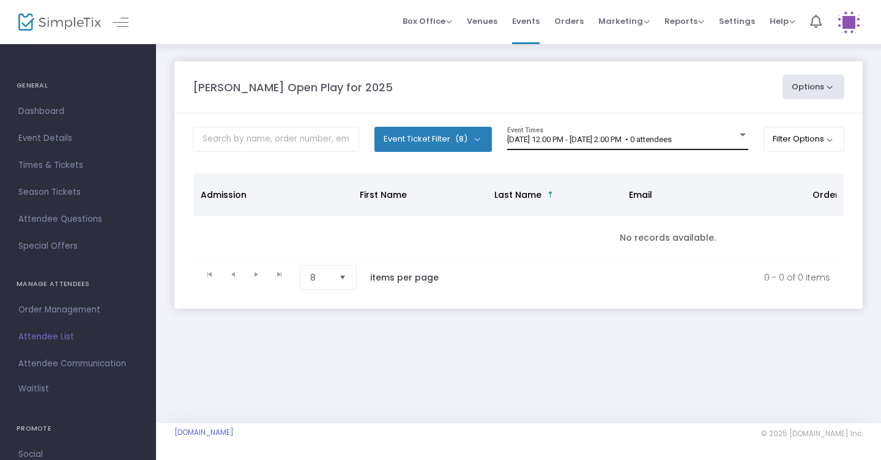
click at [587, 147] on div "8/11/2025 @ 12:00 PM - 8/11/2025 @ 2:00 PM • 0 attendees Event Times" at bounding box center [627, 138] width 241 height 23
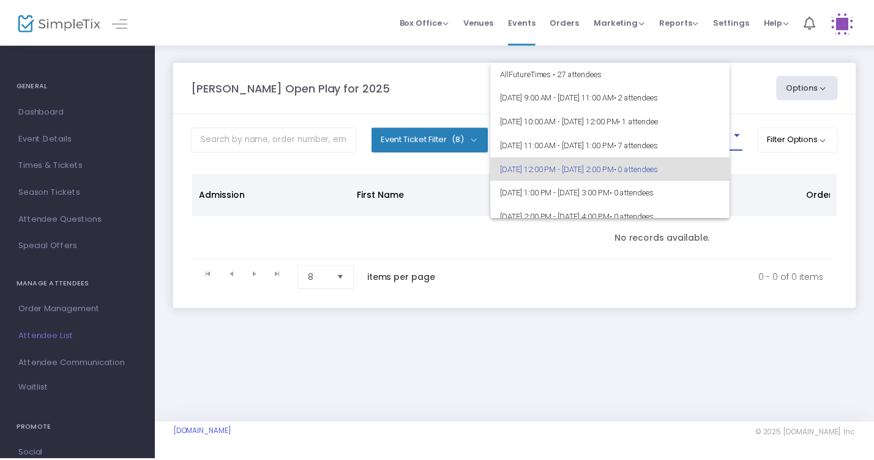
scroll to position [29, 0]
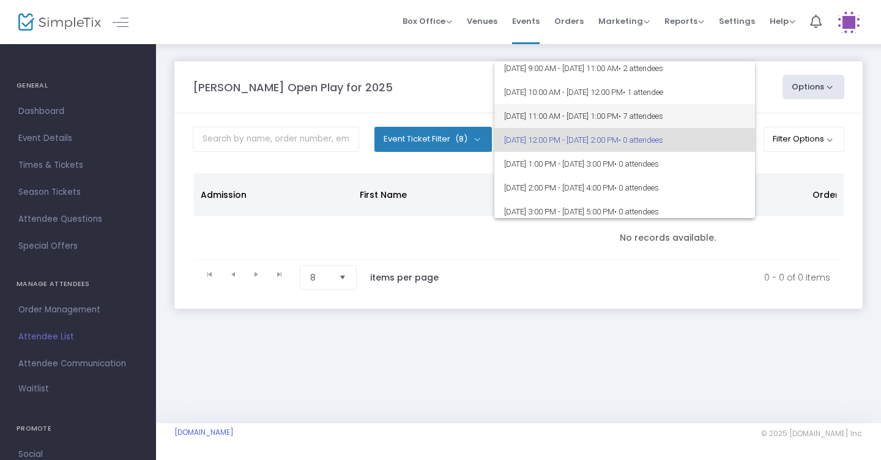
click at [610, 121] on span "[DATE] 11:00 AM - [DATE] 1:00 PM • 7 attendees" at bounding box center [624, 116] width 241 height 24
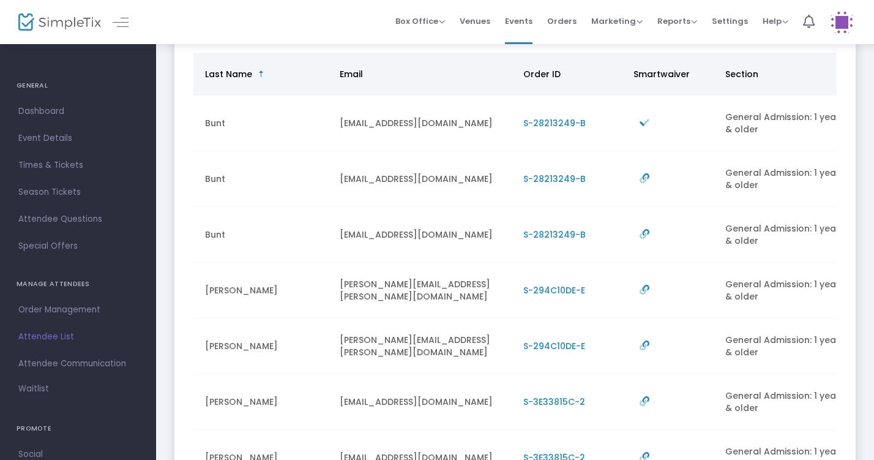
scroll to position [0, 306]
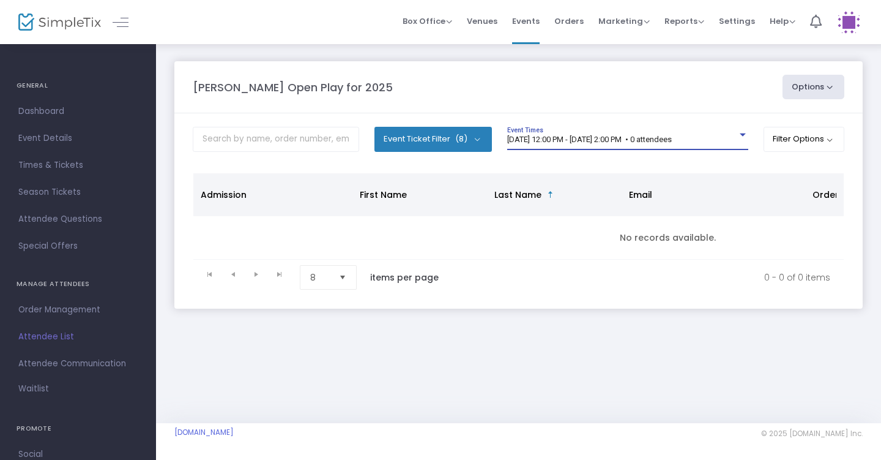
click at [615, 135] on span "[DATE] 12:00 PM - [DATE] 2:00 PM • 0 attendees" at bounding box center [589, 139] width 165 height 9
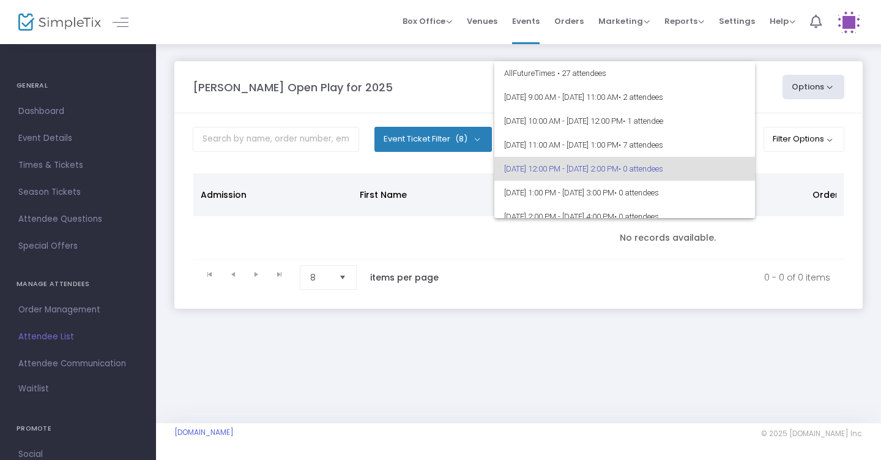
scroll to position [29, 0]
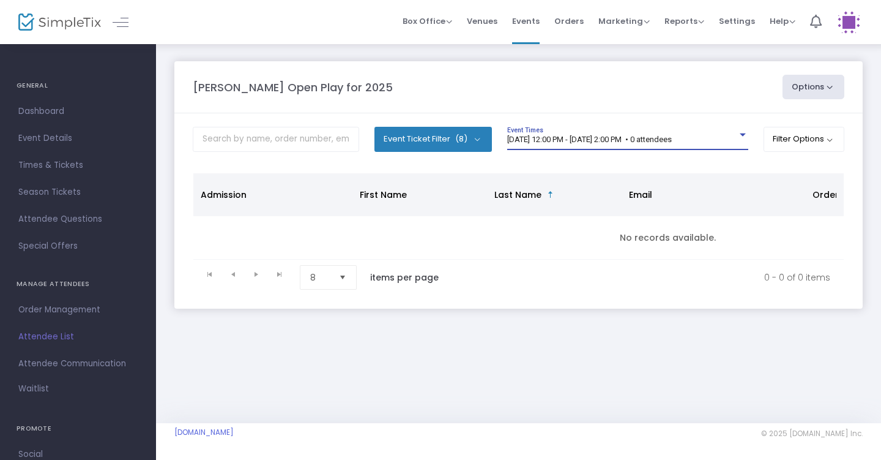
click at [625, 137] on span "[DATE] 12:00 PM - [DATE] 2:00 PM • 0 attendees" at bounding box center [589, 139] width 165 height 9
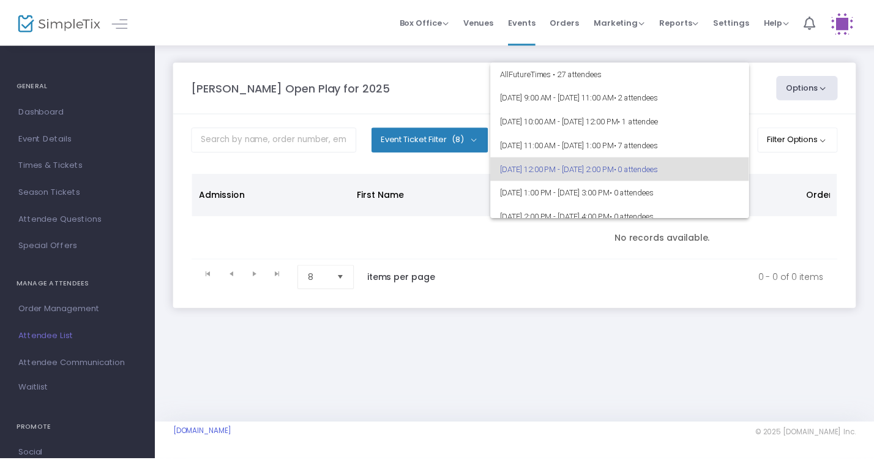
scroll to position [29, 0]
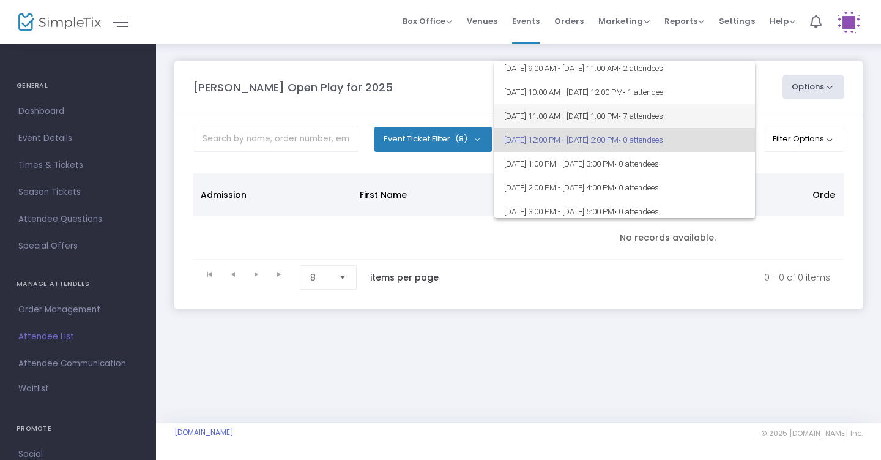
click at [623, 114] on span "8/11/2025 @ 11:00 AM - 8/11/2025 @ 1:00 PM • 7 attendees" at bounding box center [624, 116] width 241 height 24
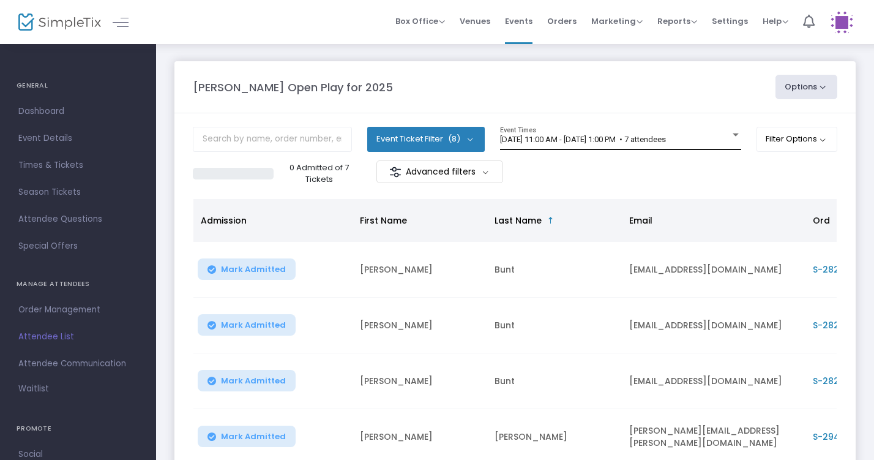
click at [584, 149] on div "8/11/2025 @ 11:00 AM - 8/11/2025 @ 1:00 PM • 7 attendees Event Times" at bounding box center [620, 138] width 241 height 23
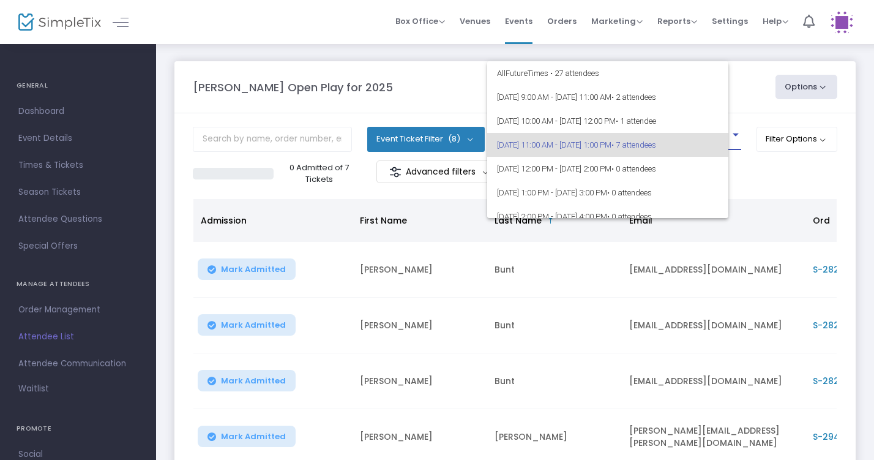
scroll to position [5, 0]
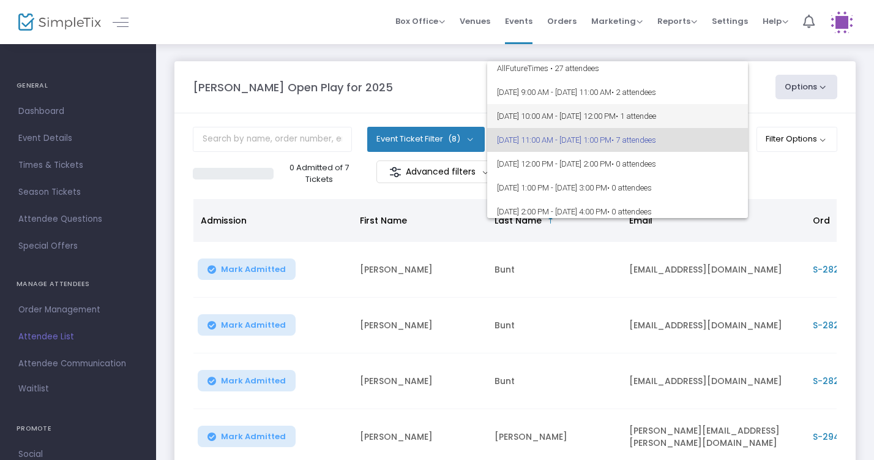
click at [582, 121] on span "8/11/2025 @ 10:00 AM - 8/11/2025 @ 12:00 PM • 1 attendee" at bounding box center [617, 116] width 241 height 24
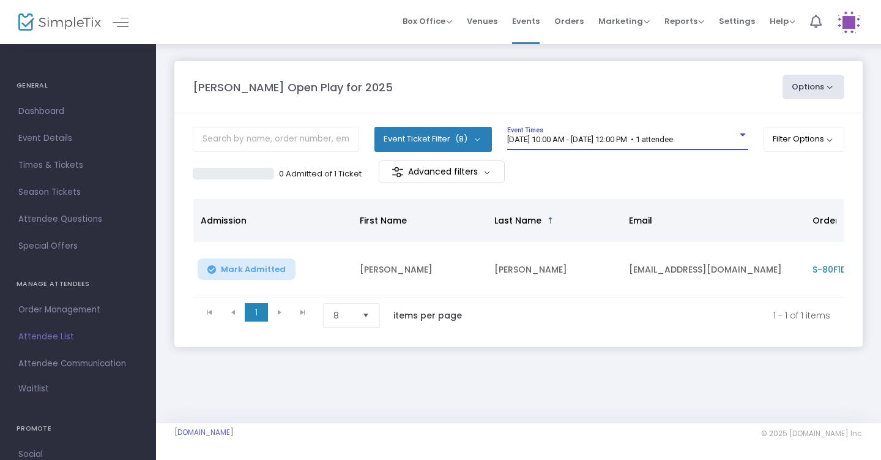
scroll to position [0, 0]
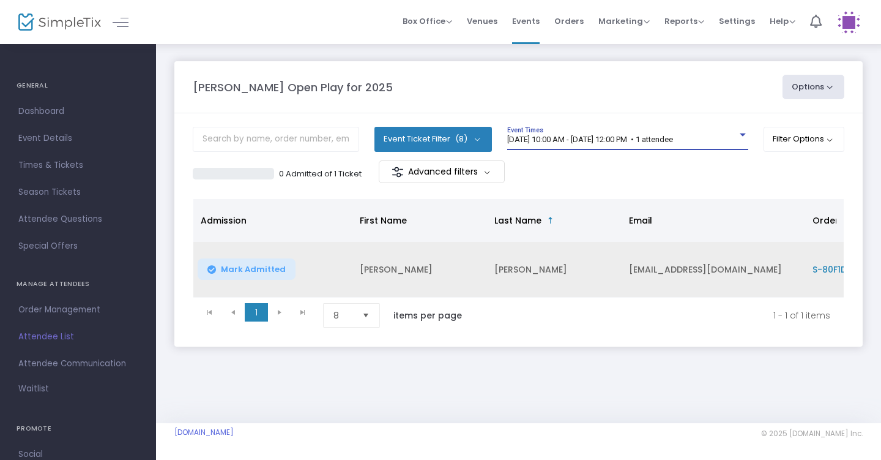
click at [269, 271] on span "Mark Admitted" at bounding box center [253, 269] width 65 height 10
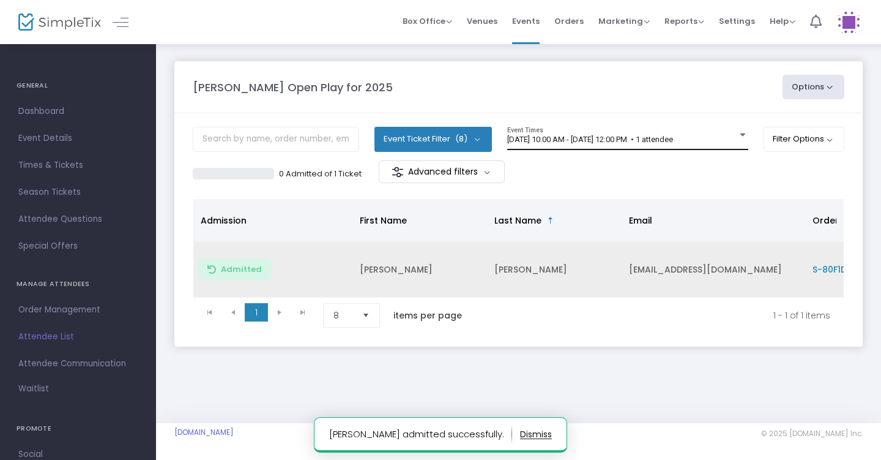
click at [560, 135] on span "8/11/2025 @ 10:00 AM - 8/11/2025 @ 12:00 PM • 1 attendee" at bounding box center [590, 139] width 166 height 9
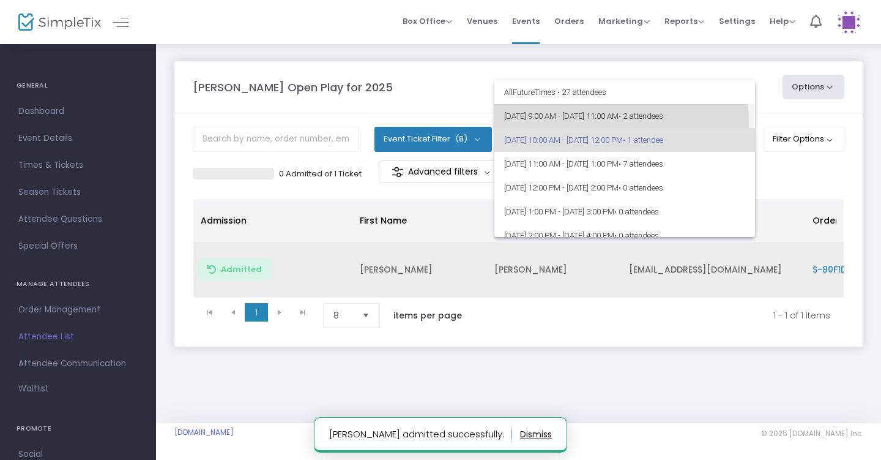
click at [603, 120] on span "8/11/2025 @ 9:00 AM - 8/11/2025 @ 11:00 AM • 2 attendees" at bounding box center [624, 116] width 241 height 24
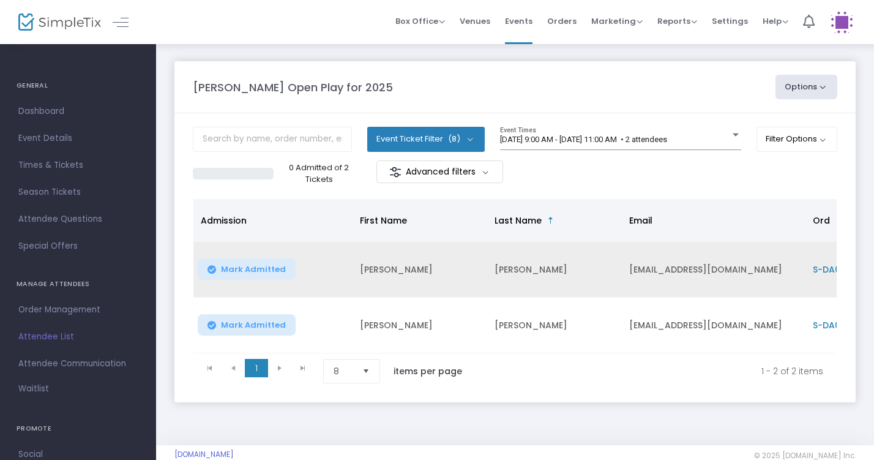
click at [252, 267] on span "Mark Admitted" at bounding box center [253, 269] width 65 height 10
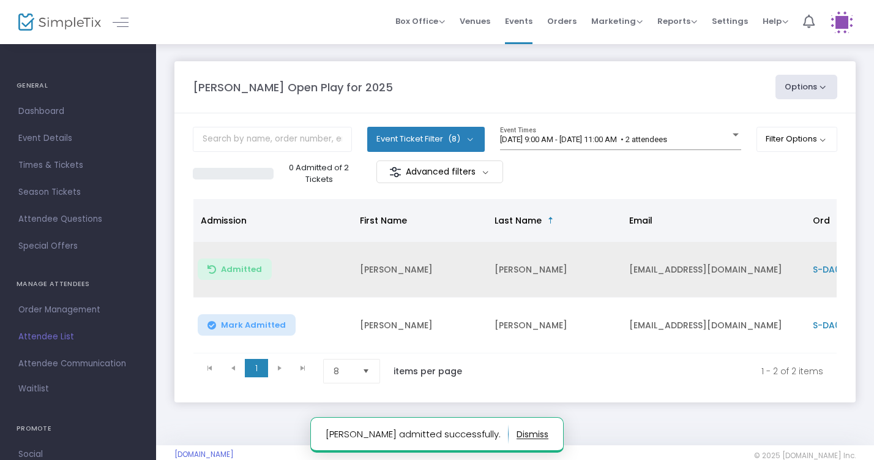
click at [248, 315] on button "Mark Admitted" at bounding box center [247, 324] width 98 height 21
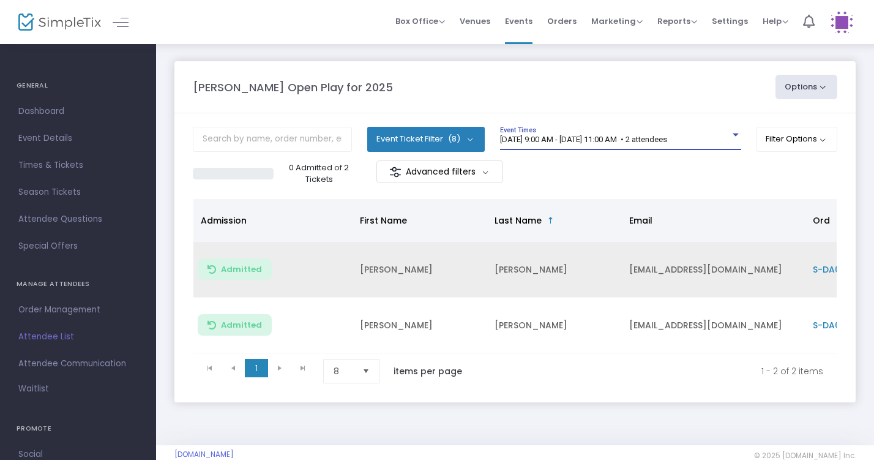
click at [583, 138] on span "8/11/2025 @ 9:00 AM - 8/11/2025 @ 11:00 AM • 2 attendees" at bounding box center [583, 139] width 167 height 9
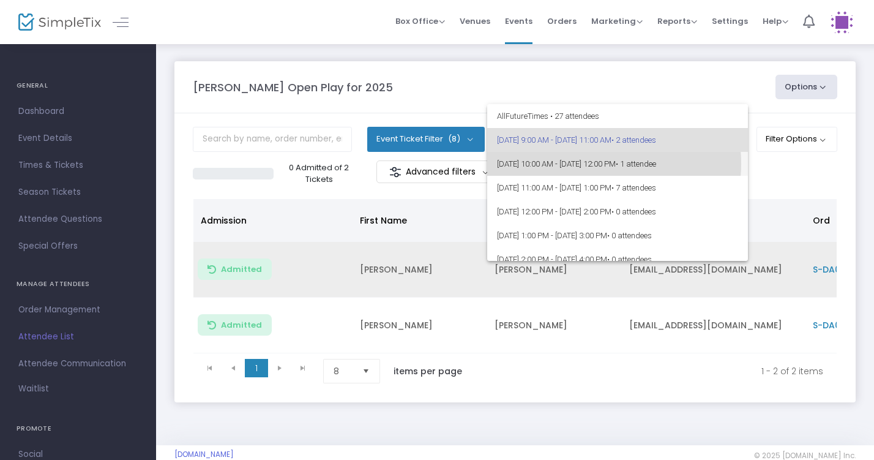
click at [593, 163] on span "8/11/2025 @ 10:00 AM - 8/11/2025 @ 12:00 PM • 1 attendee" at bounding box center [617, 164] width 241 height 24
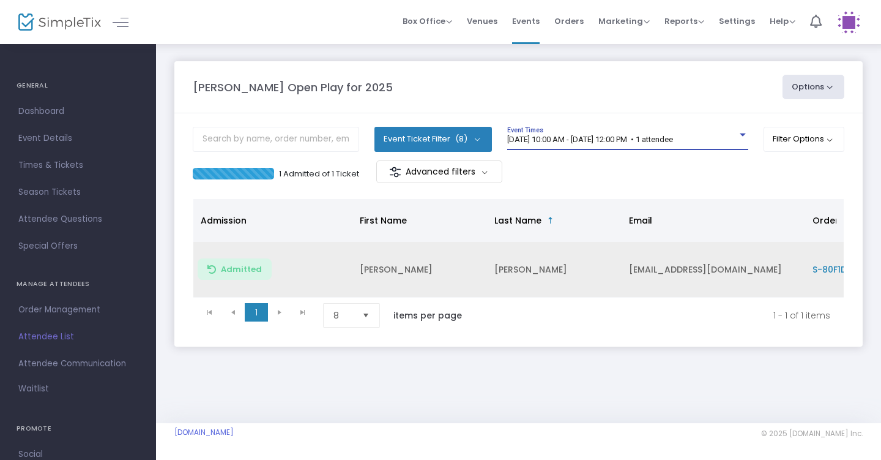
click at [588, 139] on span "8/11/2025 @ 10:00 AM - 8/11/2025 @ 12:00 PM • 1 attendee" at bounding box center [590, 139] width 166 height 9
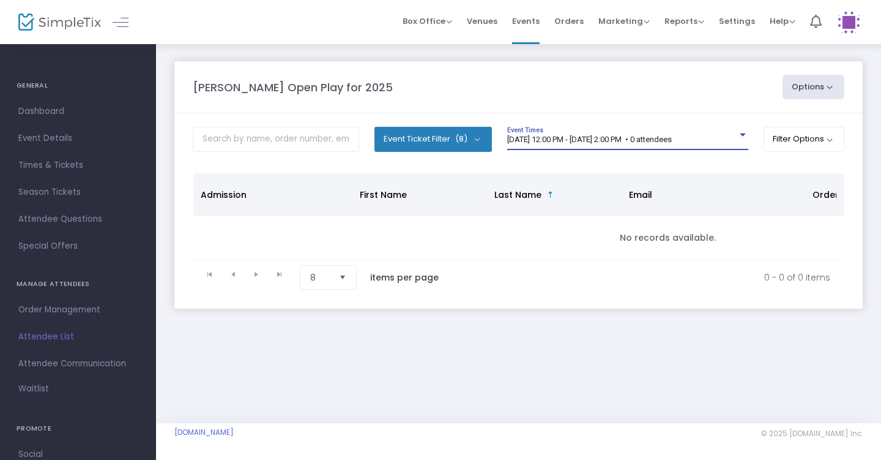
click at [617, 140] on span "8/11/2025 @ 12:00 PM - 8/11/2025 @ 2:00 PM • 0 attendees" at bounding box center [589, 139] width 165 height 9
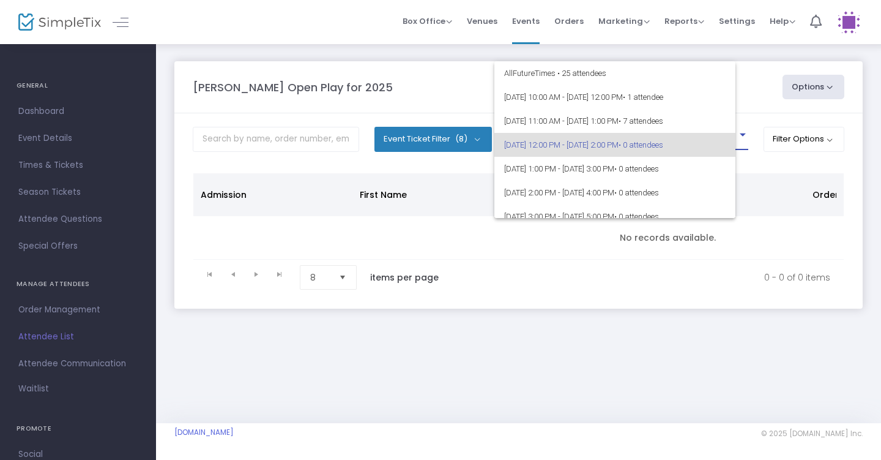
scroll to position [5, 0]
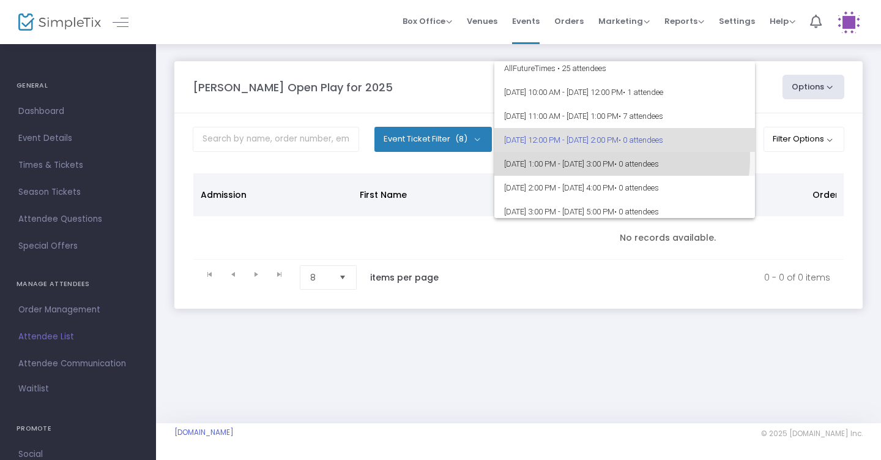
click at [622, 158] on span "[DATE] 1:00 PM - [DATE] 3:00 PM • 0 attendees" at bounding box center [624, 164] width 241 height 24
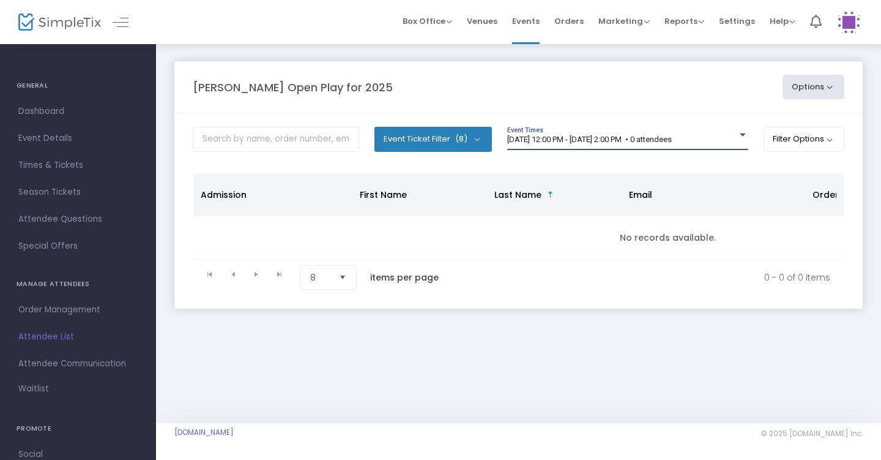
click at [624, 135] on span "8/11/2025 @ 12:00 PM - 8/11/2025 @ 2:00 PM • 0 attendees" at bounding box center [589, 139] width 165 height 9
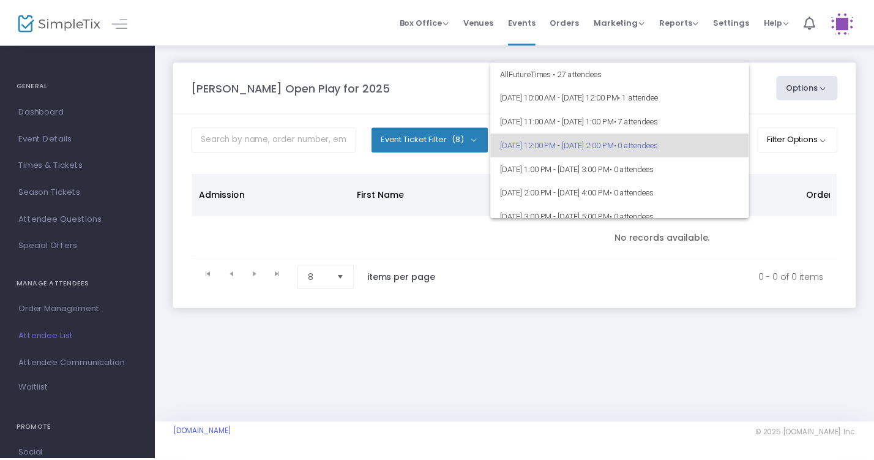
scroll to position [5, 0]
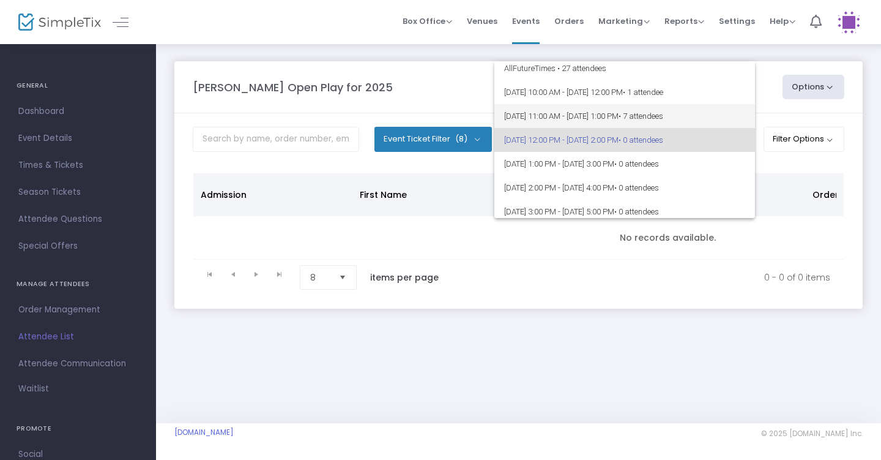
click at [623, 111] on span "8/11/2025 @ 11:00 AM - 8/11/2025 @ 1:00 PM • 7 attendees" at bounding box center [624, 116] width 241 height 24
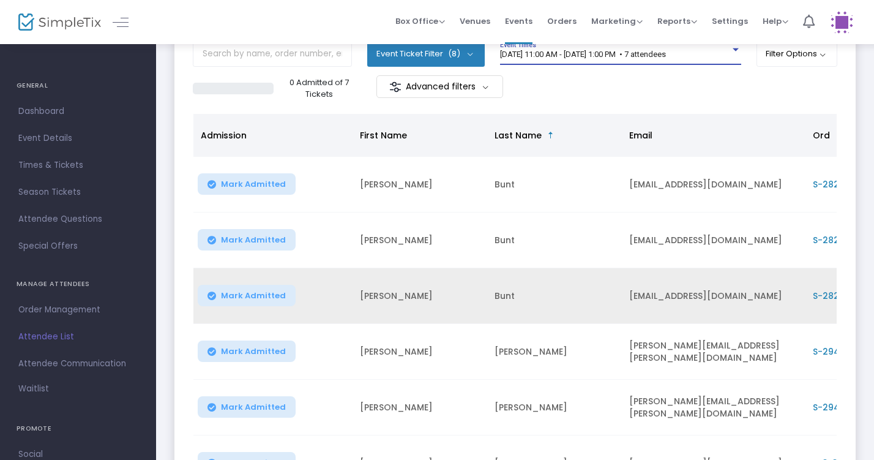
scroll to position [91, 0]
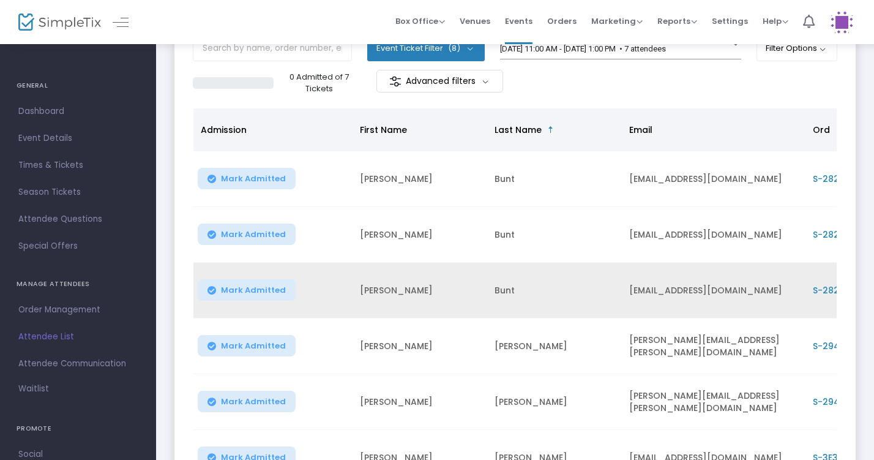
drag, startPoint x: 357, startPoint y: 370, endPoint x: 330, endPoint y: 312, distance: 63.5
click at [352, 362] on tr "Mark Admitted Denise Ellison denise.ellison.89@gmail.com S-294C10DE-E General A…" at bounding box center [667, 346] width 948 height 56
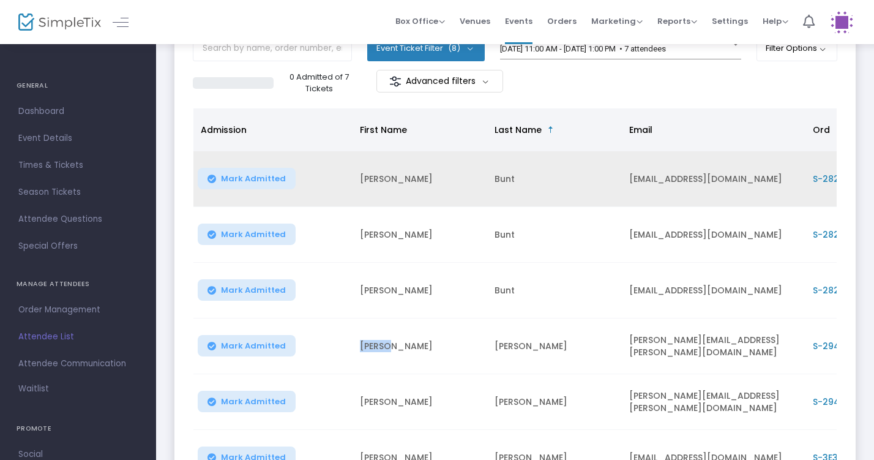
click at [262, 174] on span "Mark Admitted" at bounding box center [253, 179] width 65 height 10
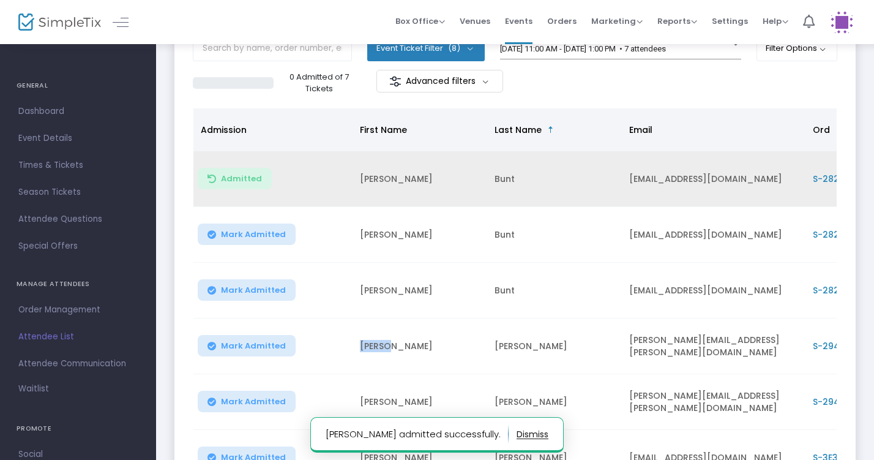
click at [267, 236] on span "Mark Admitted" at bounding box center [253, 234] width 65 height 10
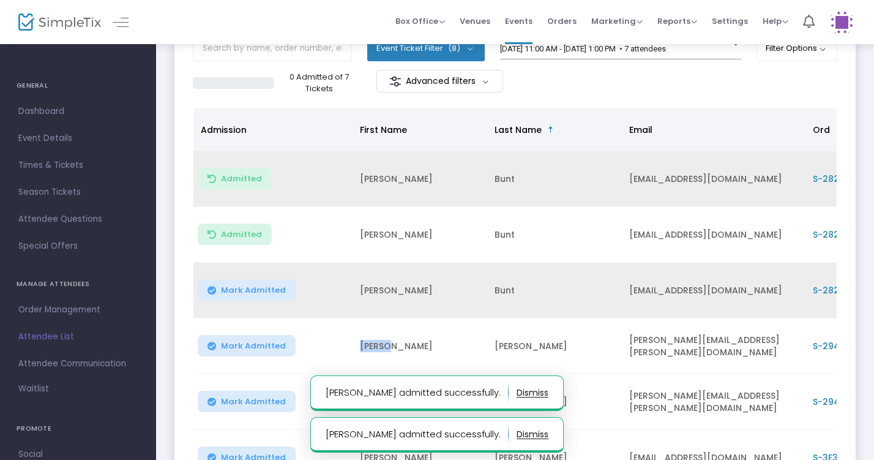
click at [267, 290] on span "Mark Admitted" at bounding box center [253, 290] width 65 height 10
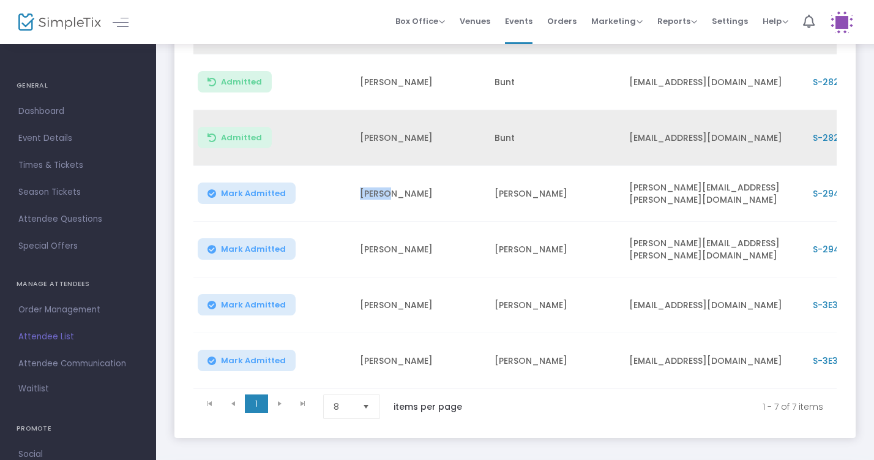
scroll to position [250, 0]
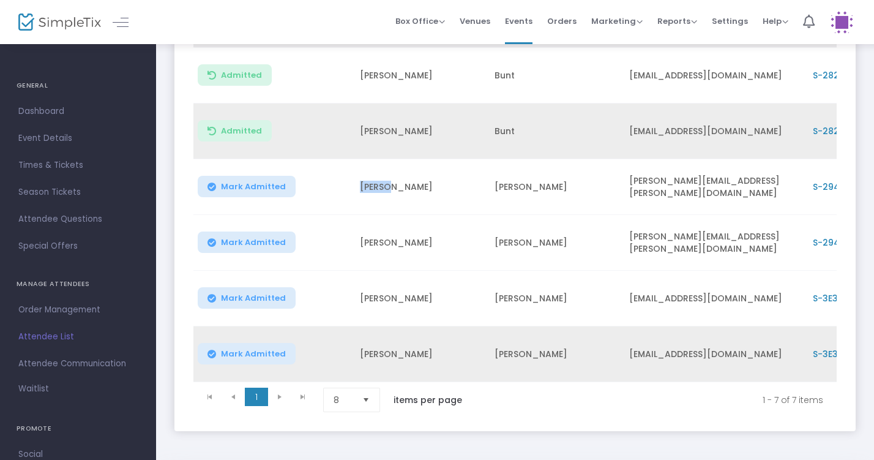
click at [248, 350] on span "Mark Admitted" at bounding box center [253, 354] width 65 height 10
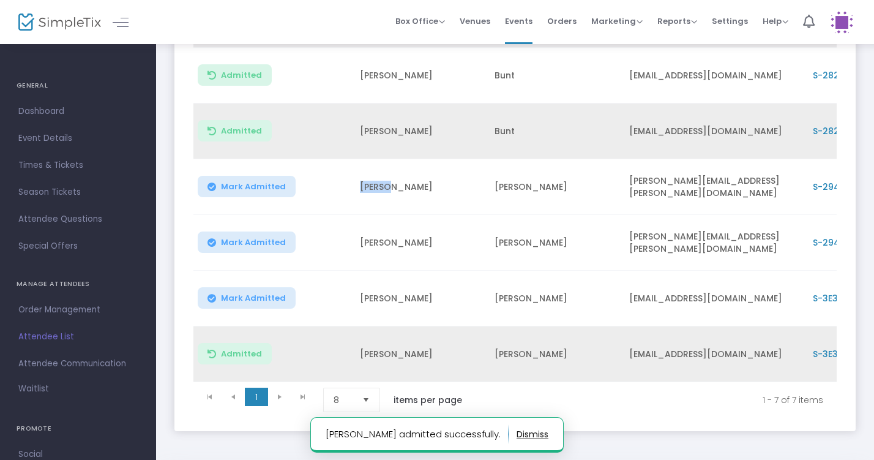
click at [239, 293] on span "Mark Admitted" at bounding box center [253, 298] width 65 height 10
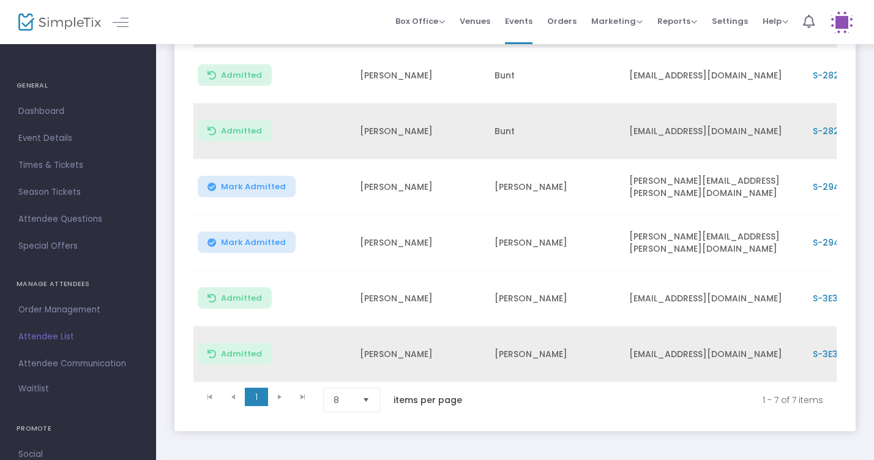
click at [165, 360] on div "Howell Open Play for 2025 Options Export List Print Name Tags Export to Mailchi…" at bounding box center [515, 133] width 718 height 680
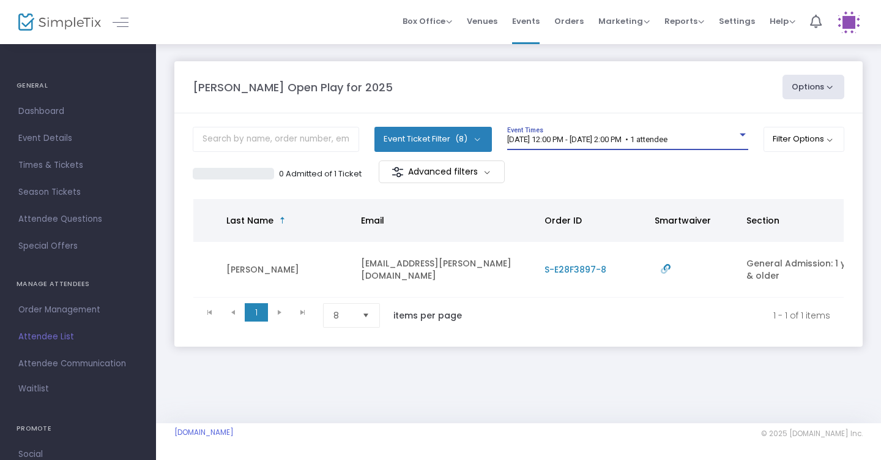
click at [572, 143] on span "[DATE] 12:00 PM - [DATE] 2:00 PM • 1 attendee" at bounding box center [587, 139] width 160 height 9
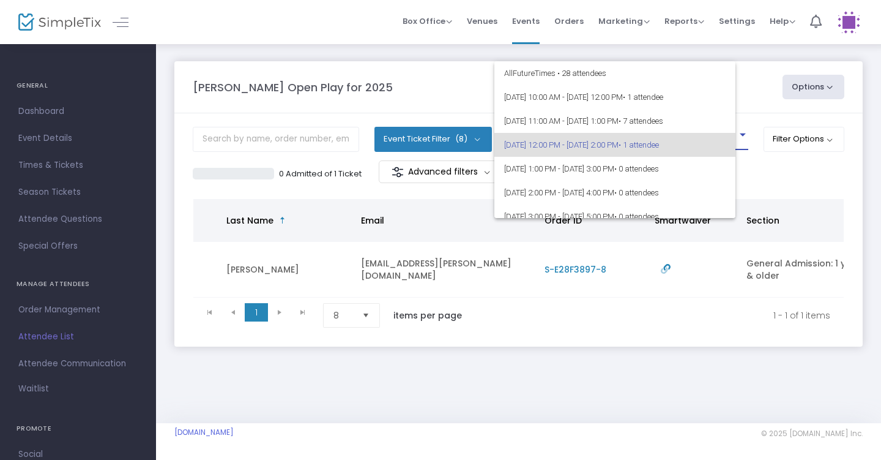
scroll to position [5, 0]
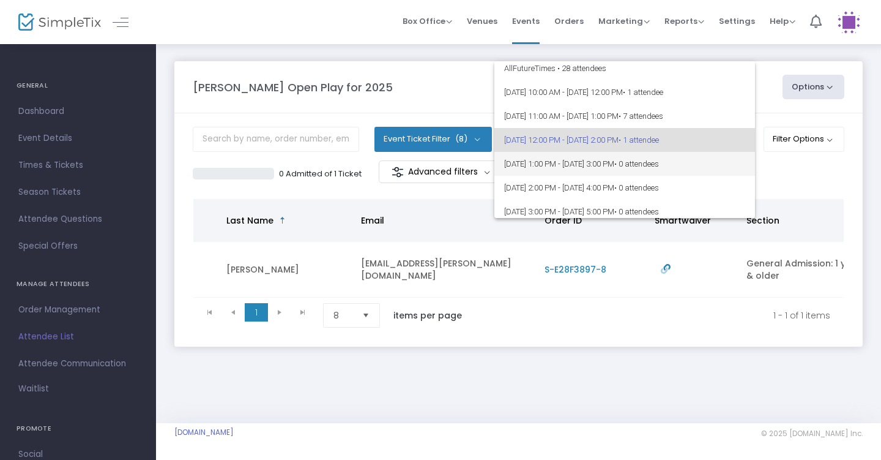
click at [573, 160] on span "[DATE] 1:00 PM - [DATE] 3:00 PM • 0 attendees" at bounding box center [624, 164] width 241 height 24
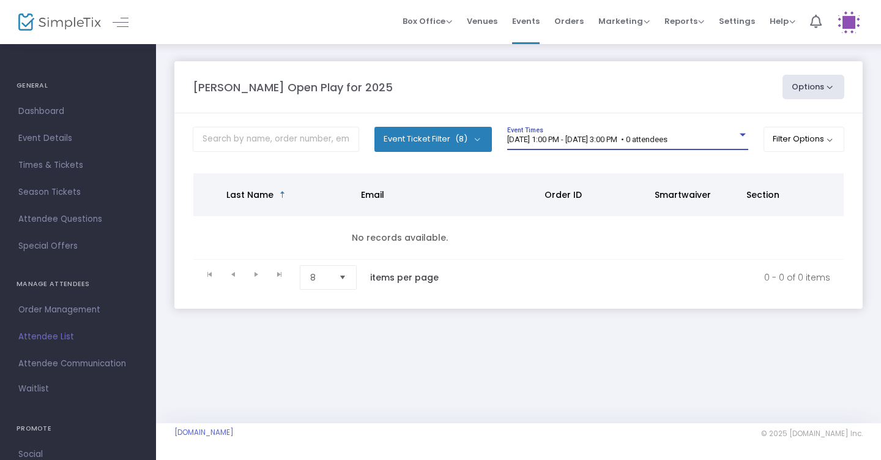
click at [569, 138] on span "[DATE] 1:00 PM - [DATE] 3:00 PM • 0 attendees" at bounding box center [587, 139] width 160 height 9
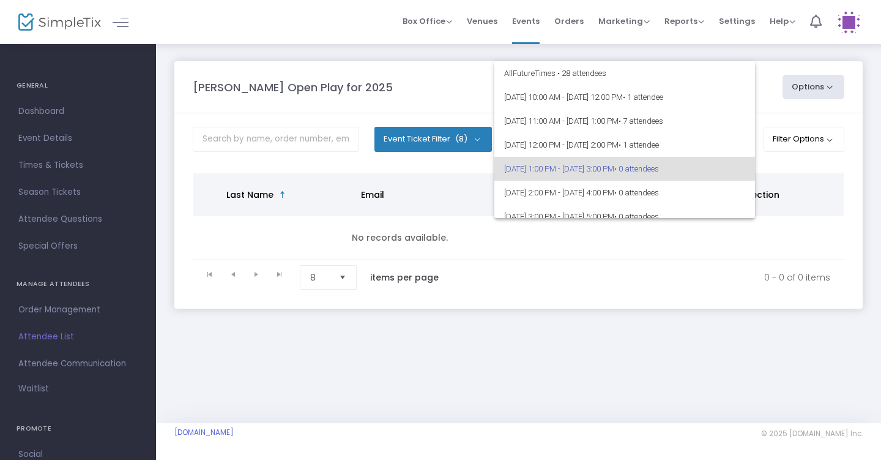
scroll to position [29, 0]
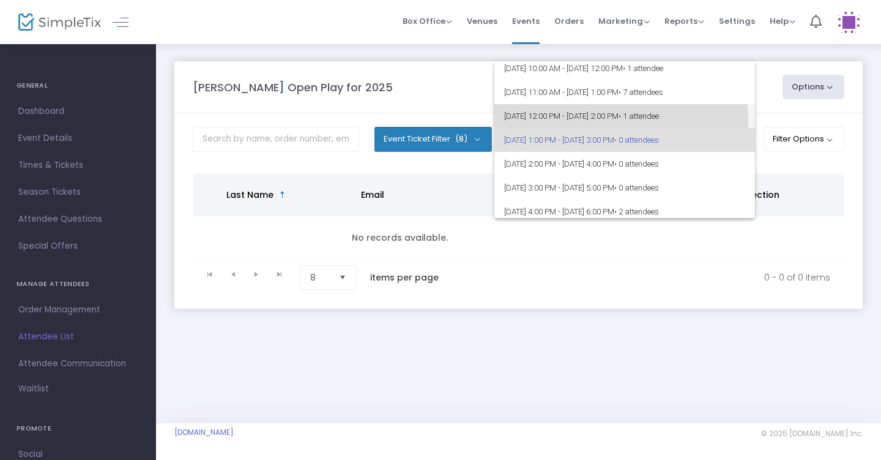
click at [575, 120] on span "[DATE] 12:00 PM - [DATE] 2:00 PM • 1 attendee" at bounding box center [624, 116] width 241 height 24
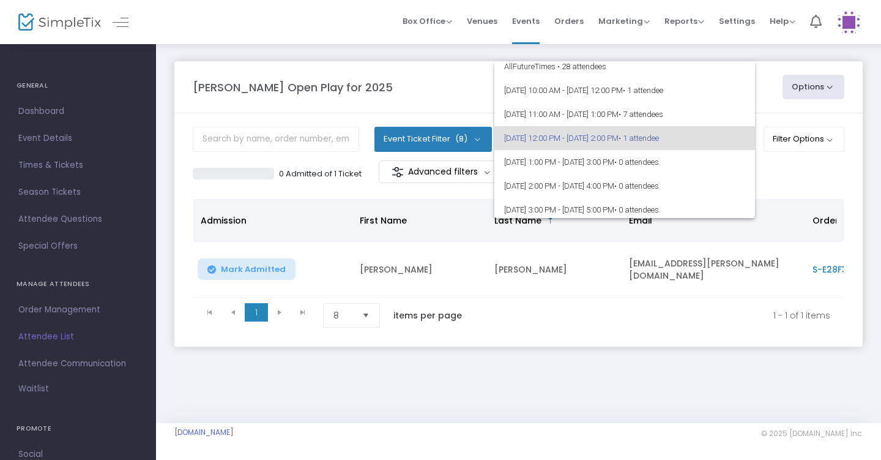
scroll to position [4, 0]
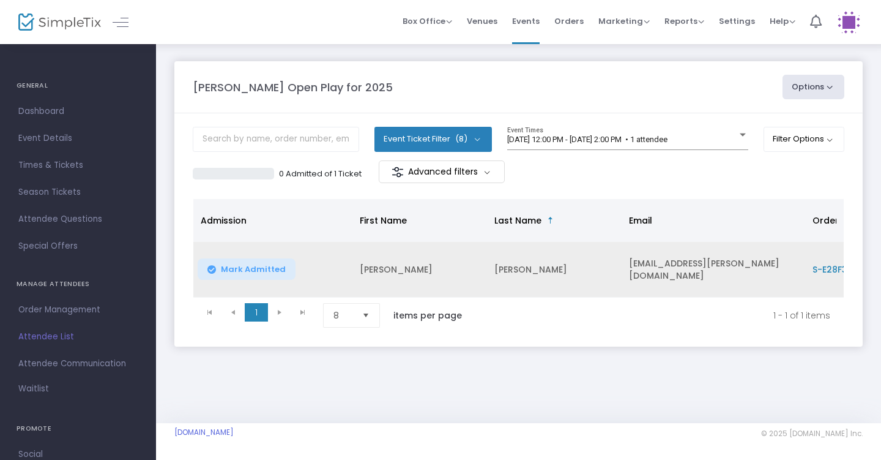
click at [267, 274] on span "Mark Admitted" at bounding box center [253, 269] width 65 height 10
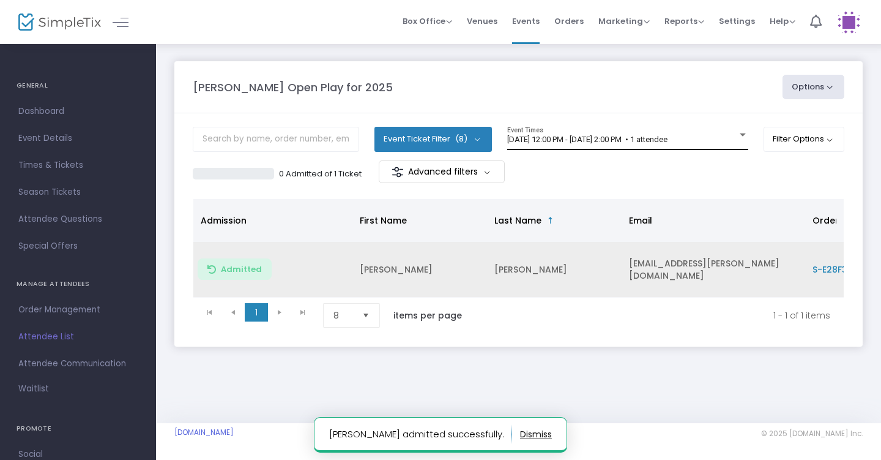
click at [580, 134] on div "[DATE] 12:00 PM - [DATE] 2:00 PM • 1 attendee Event Times" at bounding box center [627, 138] width 241 height 23
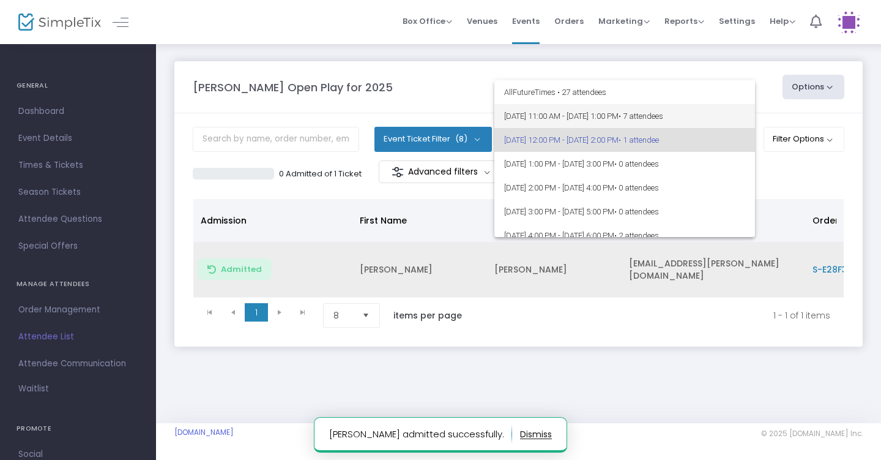
click at [613, 120] on span "[DATE] 11:00 AM - [DATE] 1:00 PM • 7 attendees" at bounding box center [624, 116] width 241 height 24
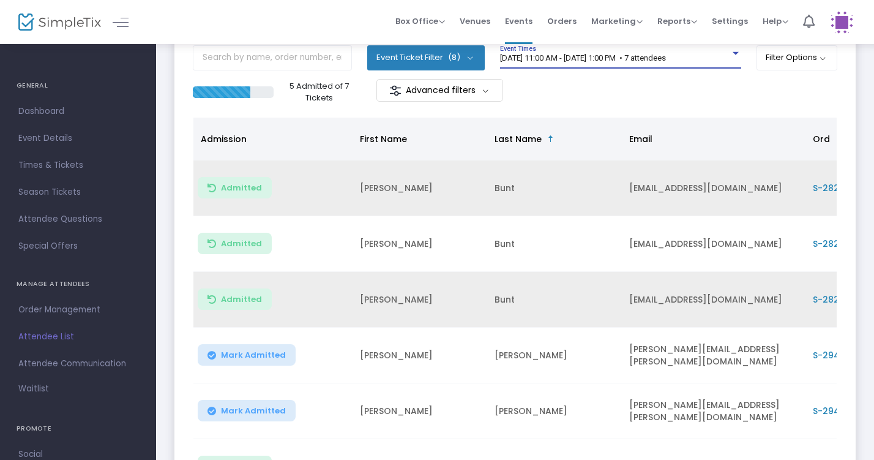
scroll to position [116, 0]
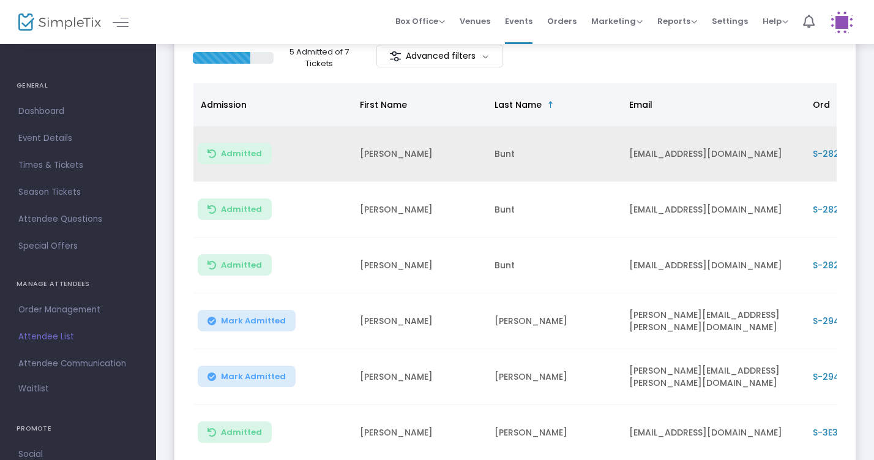
click at [245, 319] on span "Mark Admitted" at bounding box center [253, 321] width 65 height 10
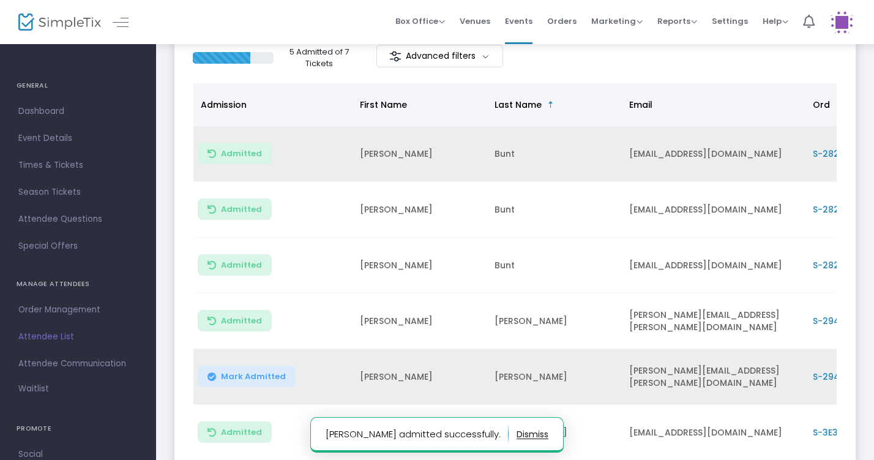
click at [239, 379] on span "Mark Admitted" at bounding box center [253, 376] width 65 height 10
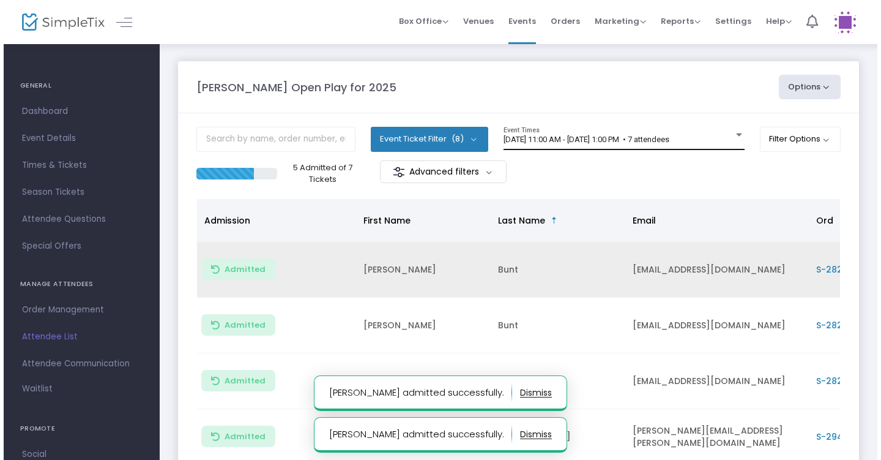
scroll to position [0, 0]
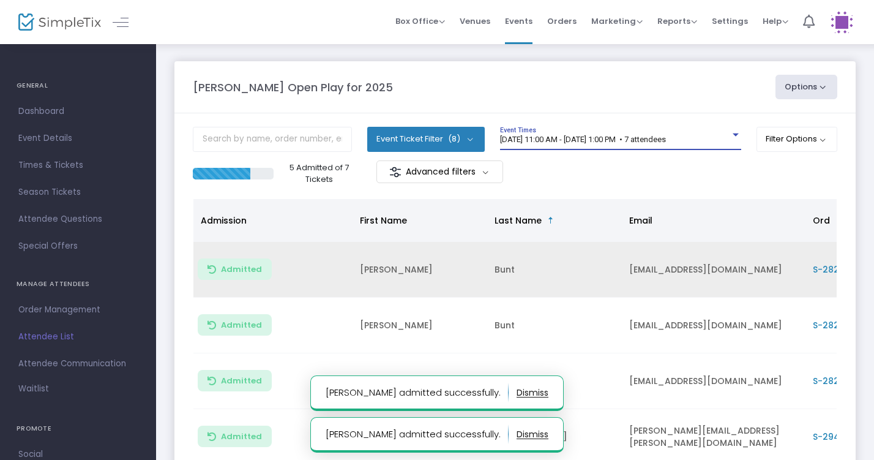
click at [666, 139] on span "8/11/2025 @ 11:00 AM - 8/11/2025 @ 1:00 PM • 7 attendees" at bounding box center [583, 139] width 166 height 9
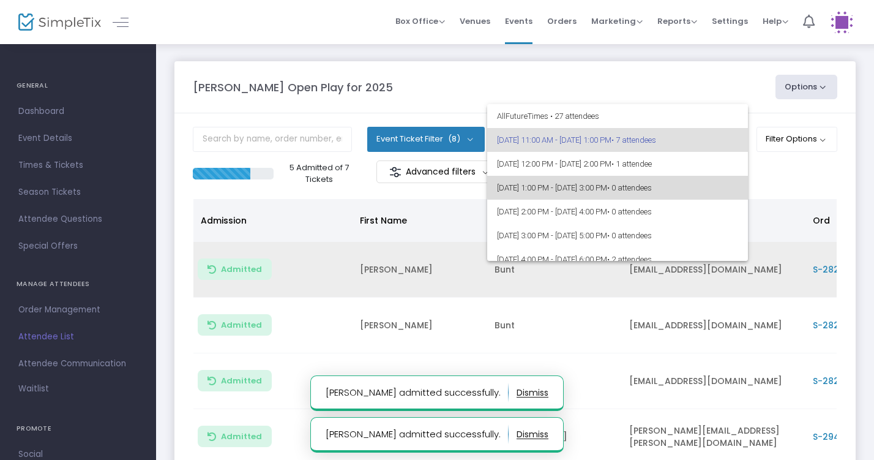
click at [662, 183] on span "8/11/2025 @ 1:00 PM - 8/11/2025 @ 3:00 PM • 0 attendees" at bounding box center [617, 188] width 241 height 24
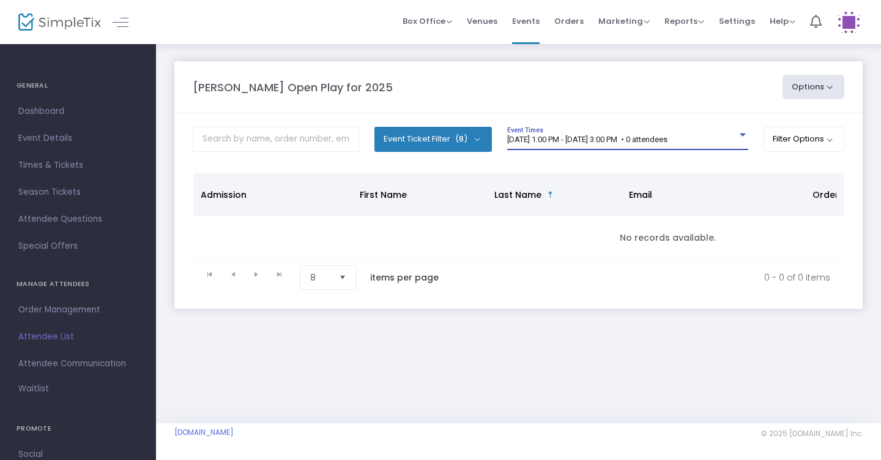
click at [645, 144] on div "8/11/2025 @ 1:00 PM - 8/11/2025 @ 3:00 PM • 0 attendees Event Times" at bounding box center [627, 138] width 241 height 23
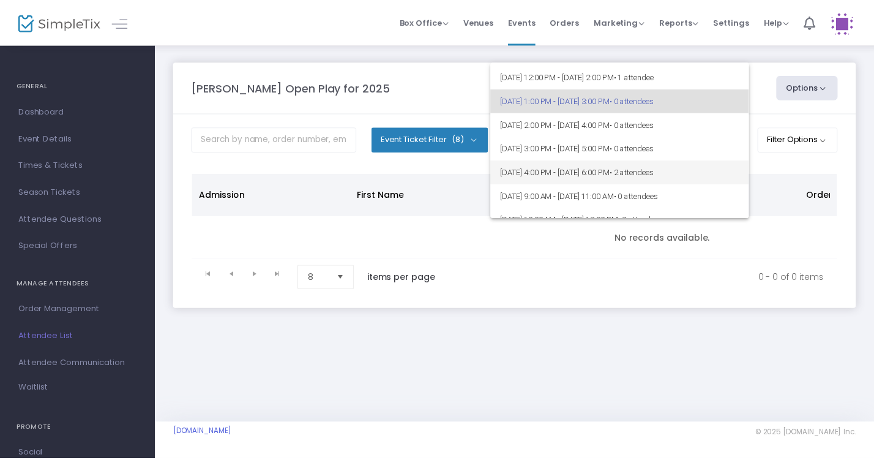
scroll to position [43, 0]
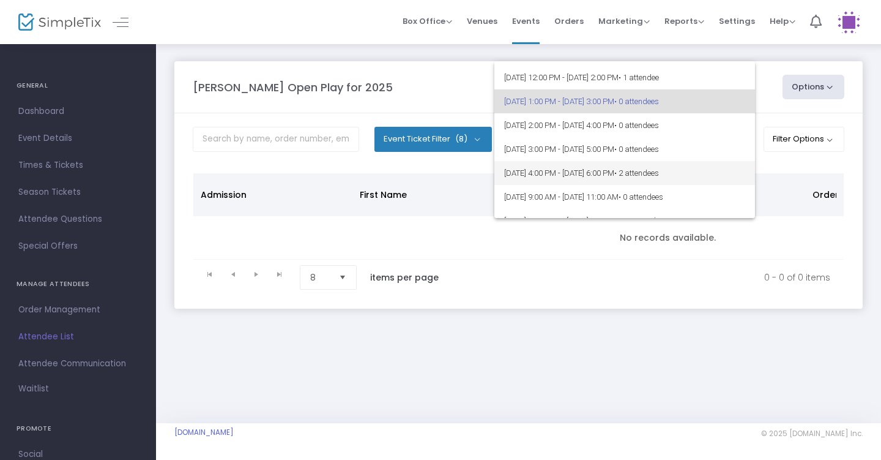
click at [628, 171] on span "8/11/2025 @ 4:00 PM - 8/11/2025 @ 6:00 PM • 2 attendees" at bounding box center [624, 173] width 241 height 24
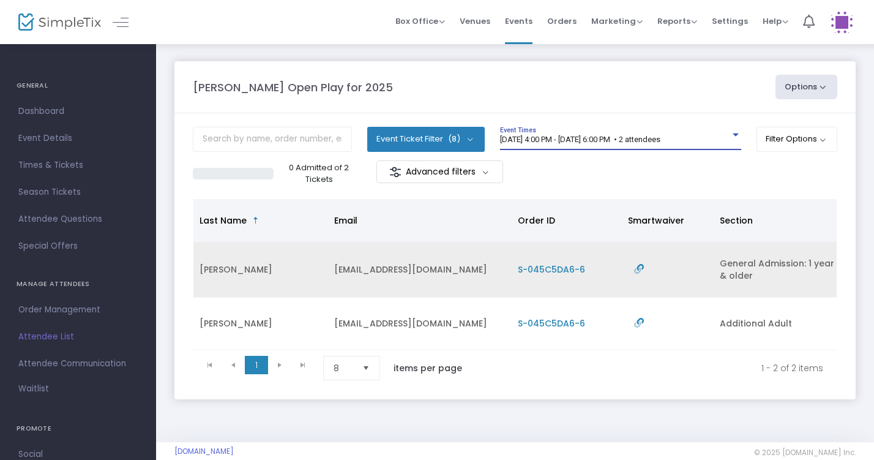
scroll to position [0, 297]
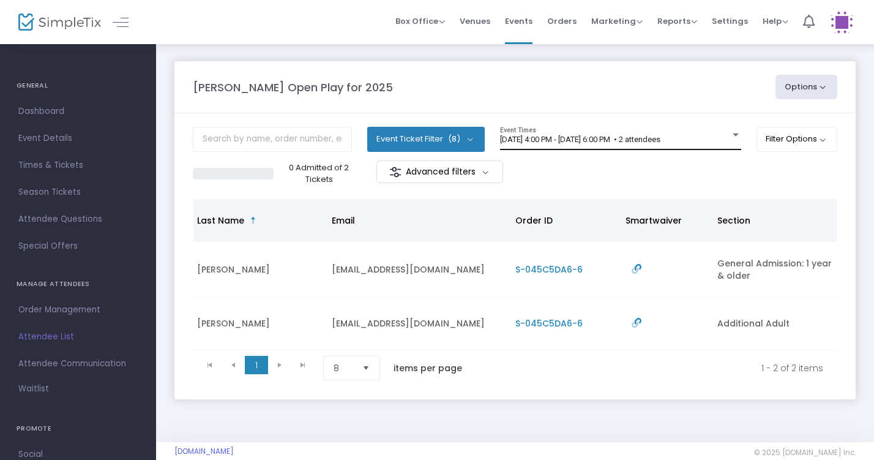
click at [603, 133] on div "8/11/2025 @ 4:00 PM - 8/11/2025 @ 6:00 PM • 2 attendees Event Times" at bounding box center [620, 138] width 241 height 23
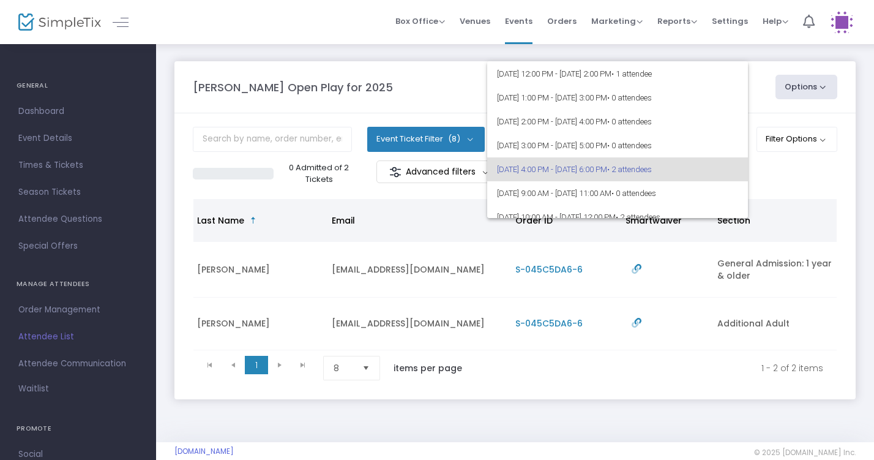
scroll to position [48, 0]
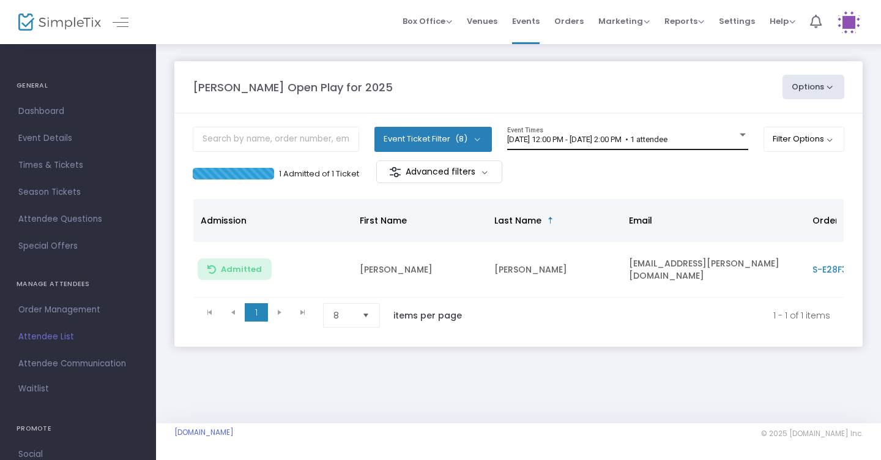
click at [587, 138] on span "[DATE] 12:00 PM - [DATE] 2:00 PM • 1 attendee" at bounding box center [587, 139] width 160 height 9
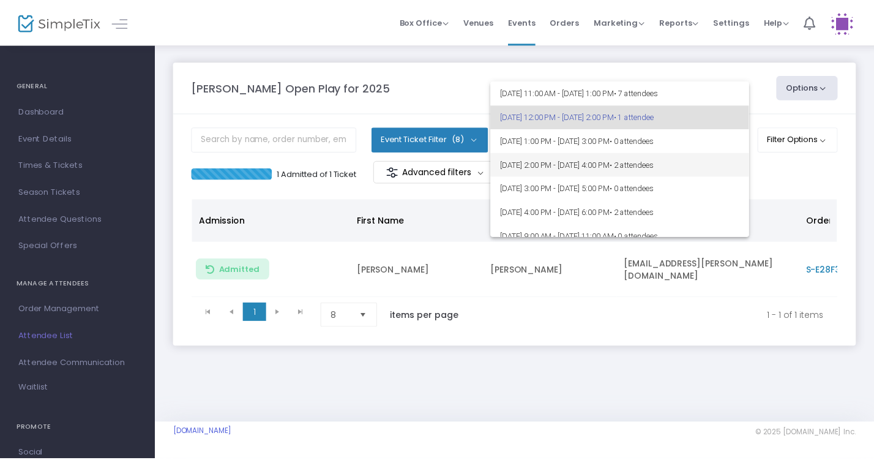
scroll to position [31, 0]
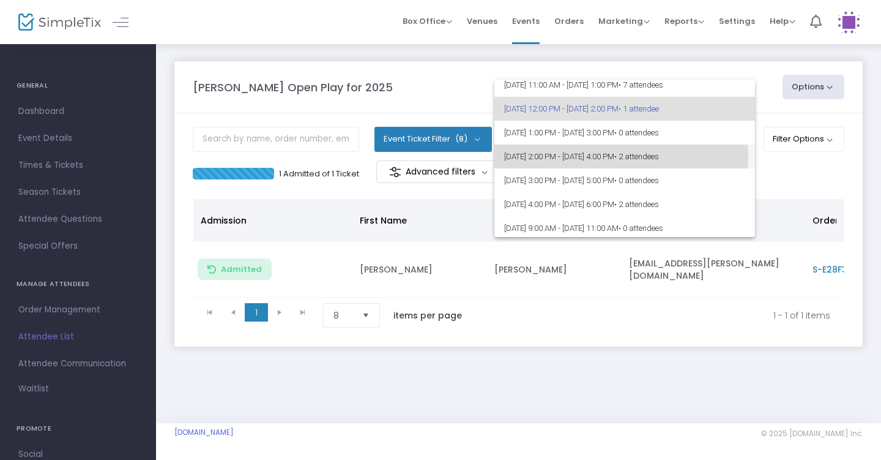
click at [576, 157] on span "[DATE] 2:00 PM - [DATE] 4:00 PM • 2 attendees" at bounding box center [624, 156] width 241 height 24
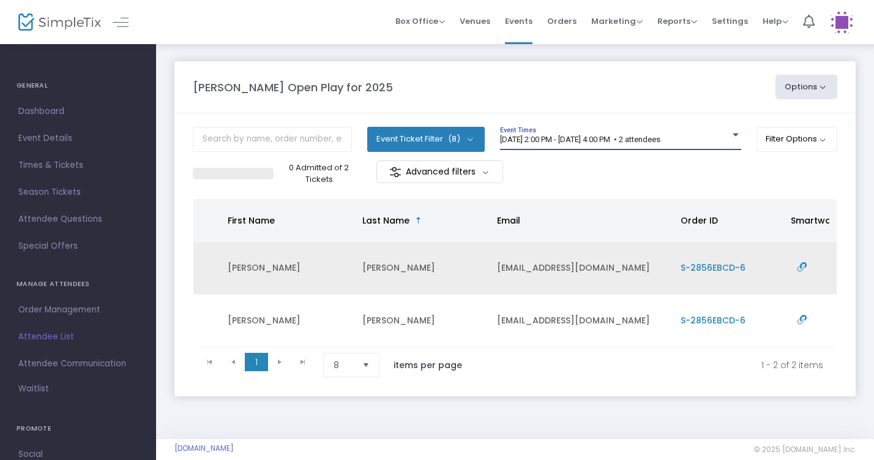
scroll to position [0, 129]
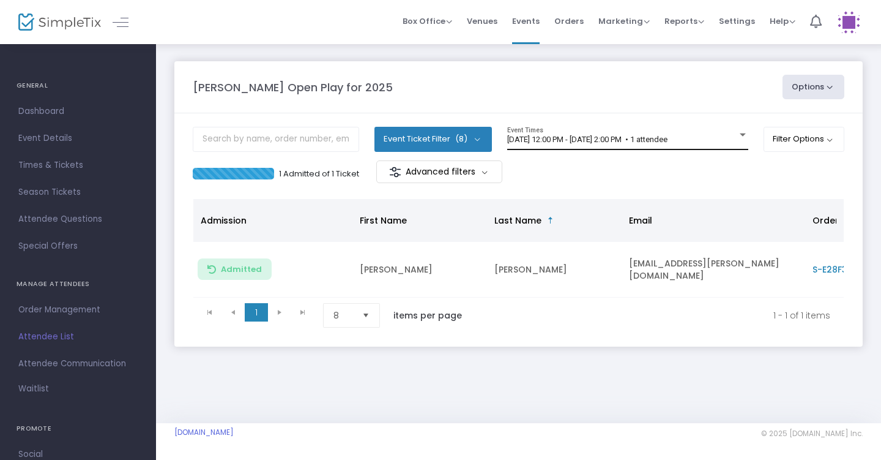
click at [581, 141] on span "[DATE] 12:00 PM - [DATE] 2:00 PM • 1 attendee" at bounding box center [587, 139] width 160 height 9
click at [602, 130] on div "[DATE] 12:00 PM - [DATE] 2:00 PM • 1 attendee Event Times" at bounding box center [627, 138] width 241 height 23
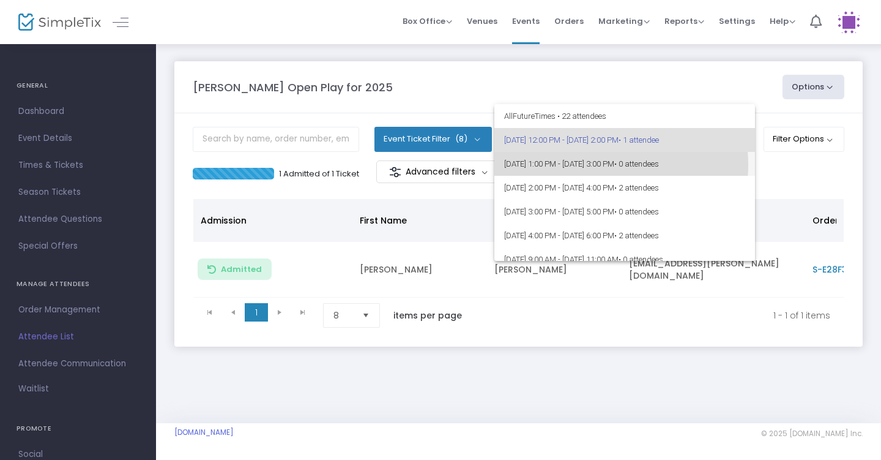
click at [597, 165] on span "[DATE] 1:00 PM - [DATE] 3:00 PM • 0 attendees" at bounding box center [624, 164] width 241 height 24
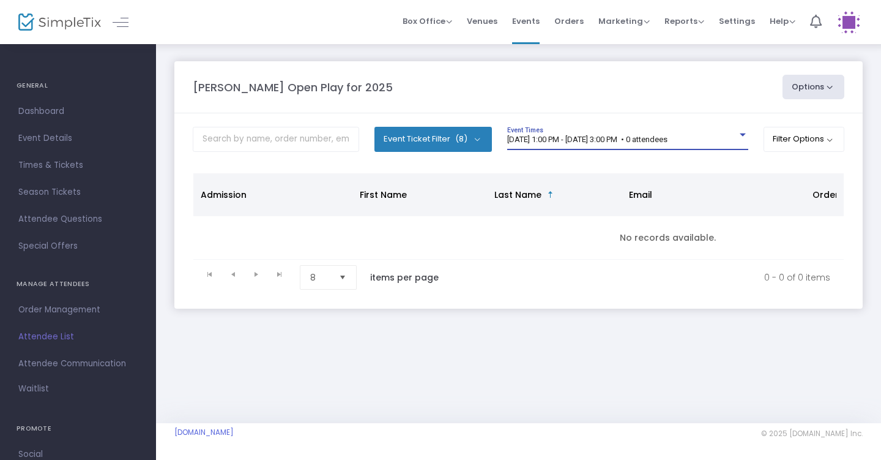
click at [637, 141] on span "[DATE] 1:00 PM - [DATE] 3:00 PM • 0 attendees" at bounding box center [587, 139] width 160 height 9
